Goal: Find specific page/section: Find specific page/section

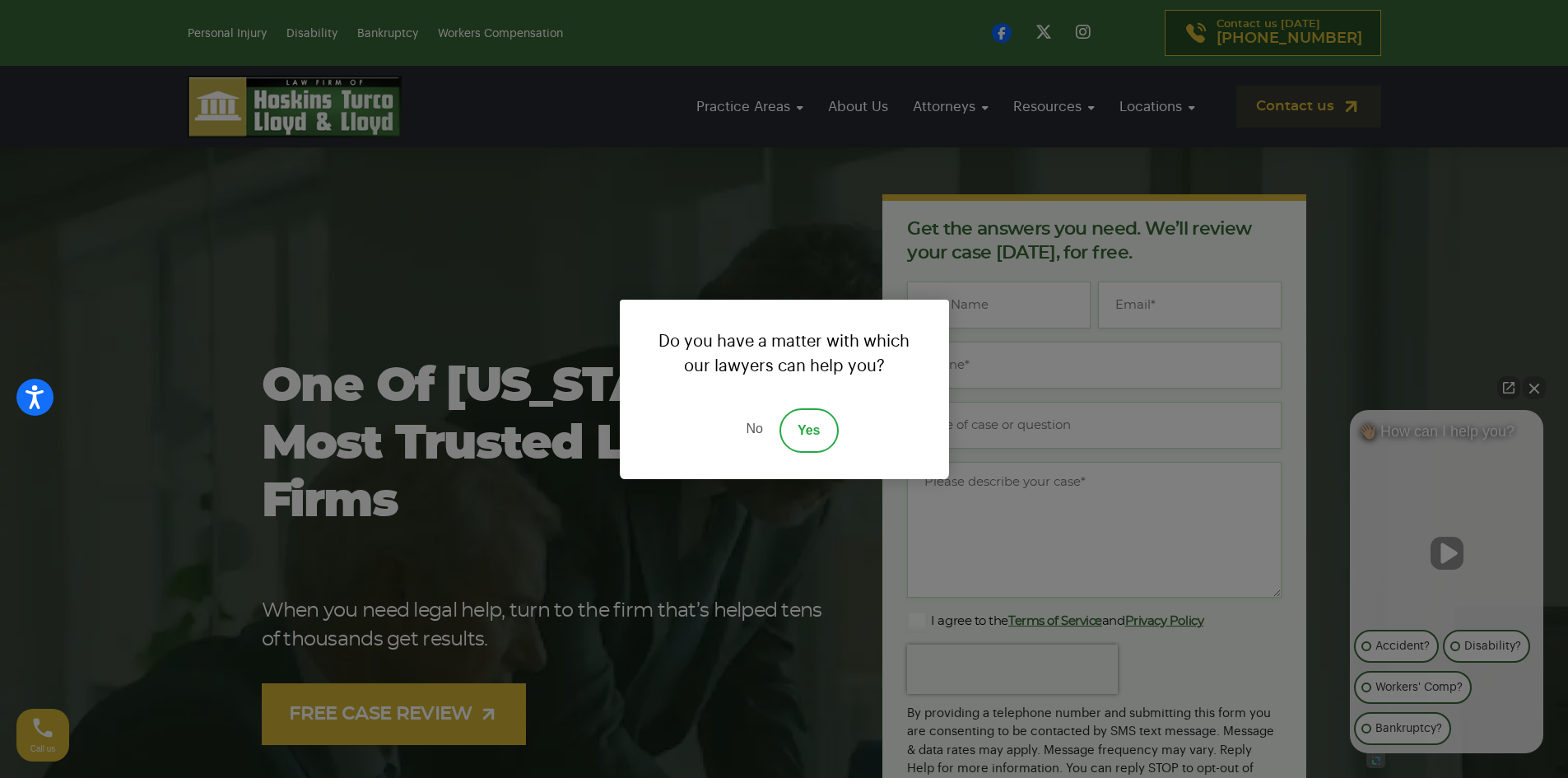
click at [758, 426] on link "No" at bounding box center [754, 430] width 50 height 44
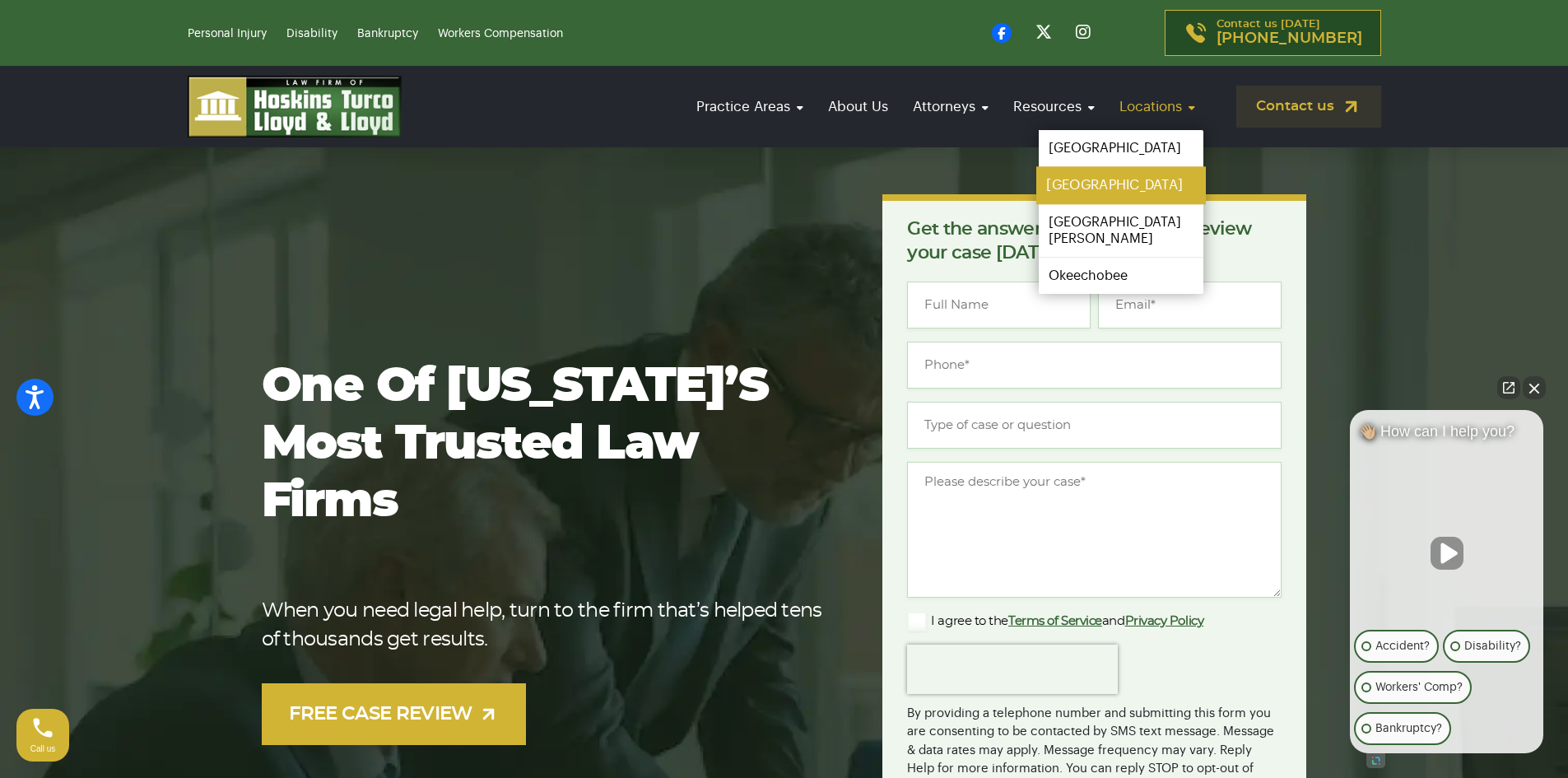
click at [1086, 181] on link "[GEOGRAPHIC_DATA]" at bounding box center [1121, 185] width 170 height 37
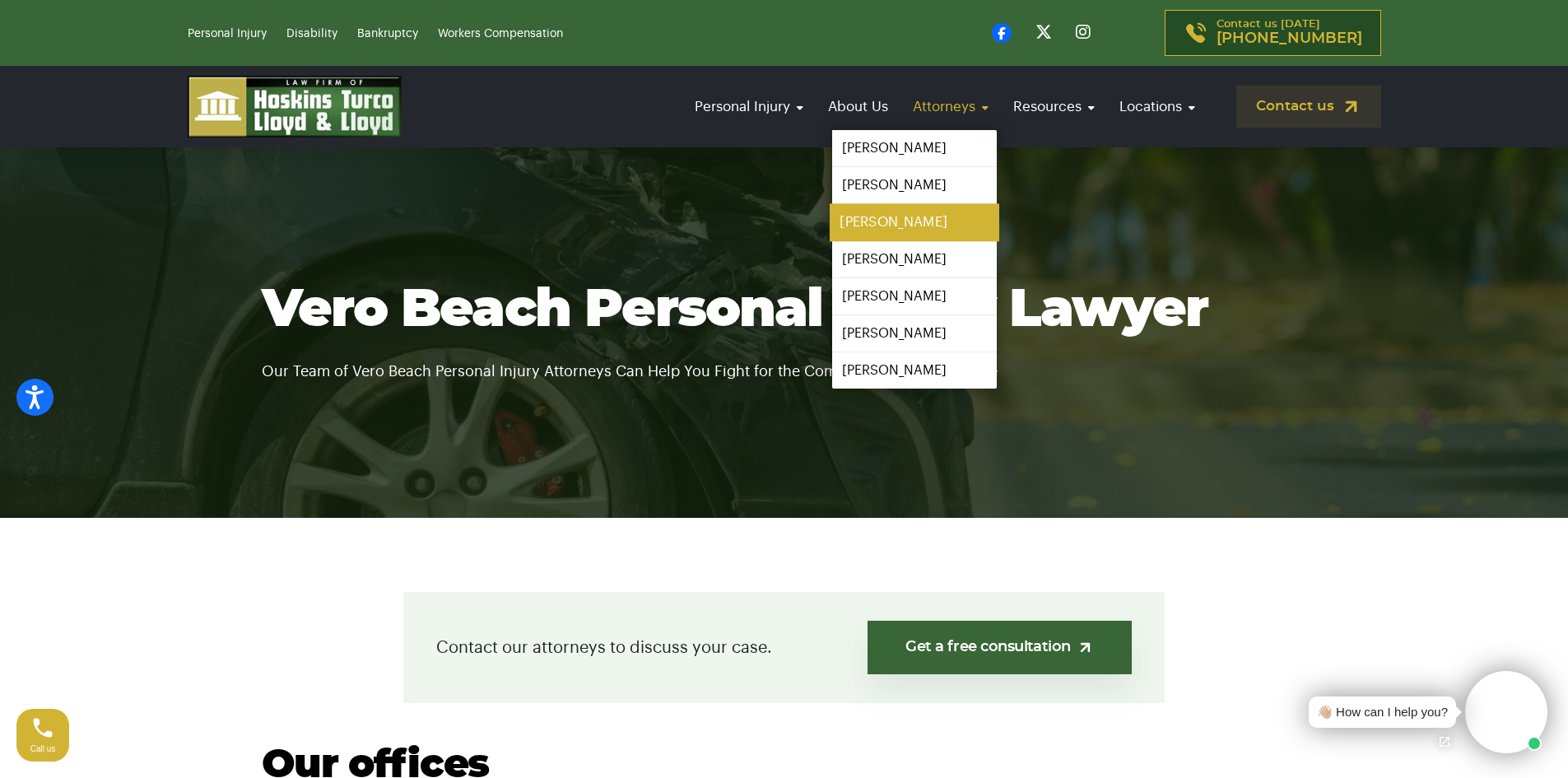
click at [872, 221] on link "[PERSON_NAME]" at bounding box center [915, 222] width 170 height 37
